Goal: Task Accomplishment & Management: Use online tool/utility

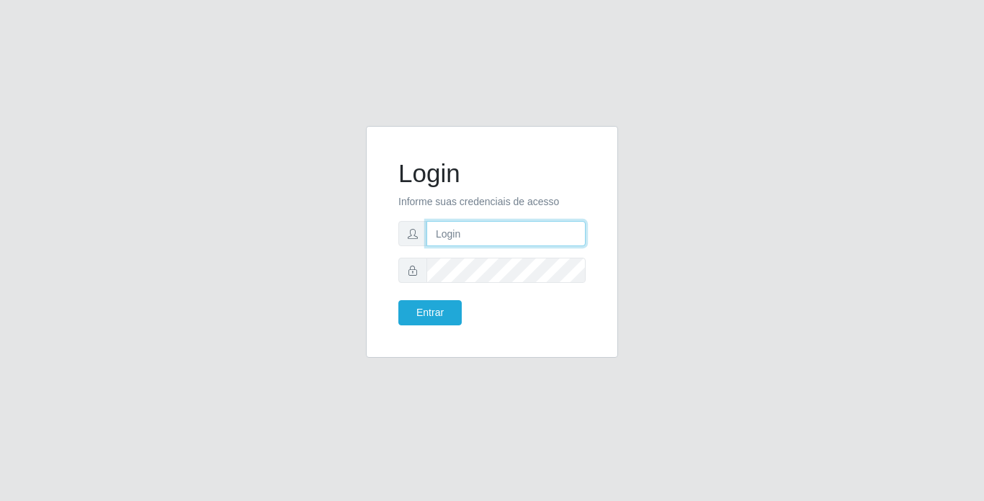
click at [505, 236] on input "text" at bounding box center [505, 233] width 159 height 25
type input "[PERSON_NAME]"
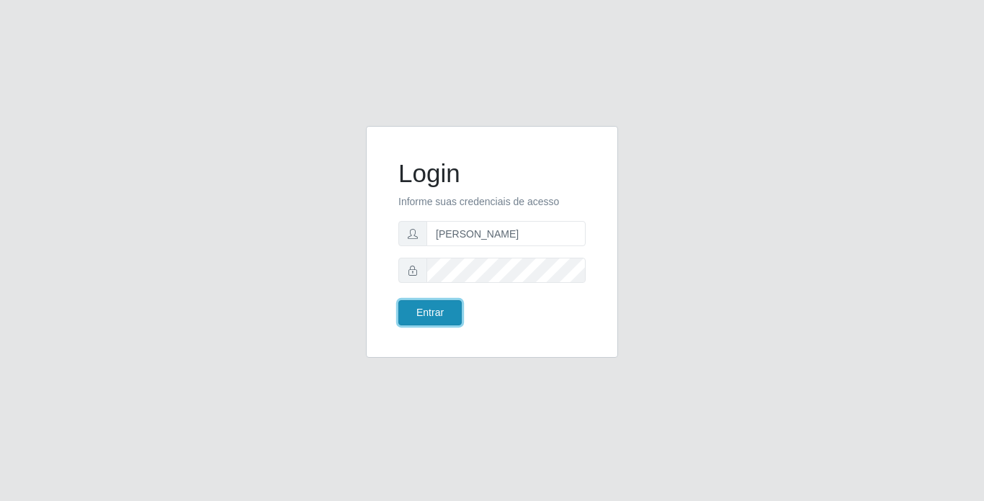
click at [421, 305] on button "Entrar" at bounding box center [429, 312] width 63 height 25
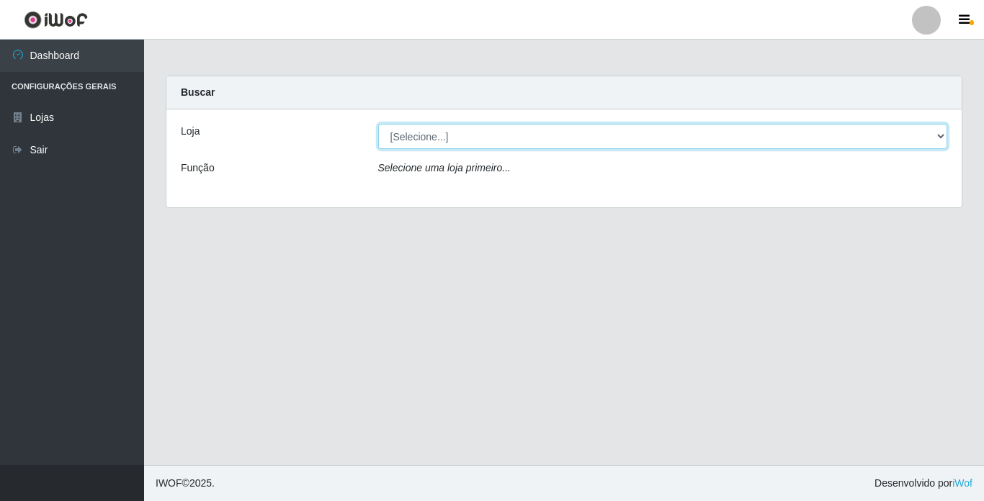
click at [545, 133] on select "[Selecione...] Bemais Supermercados - [GEOGRAPHIC_DATA]" at bounding box center [663, 136] width 570 height 25
select select "250"
click at [378, 124] on select "[Selecione...] Bemais Supermercados - [GEOGRAPHIC_DATA]" at bounding box center [663, 136] width 570 height 25
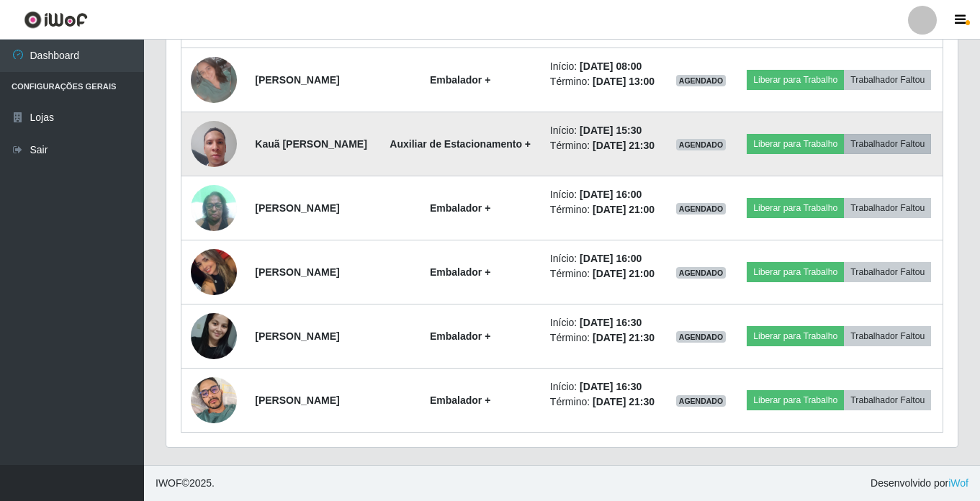
scroll to position [792, 0]
